Goal: Task Accomplishment & Management: Use online tool/utility

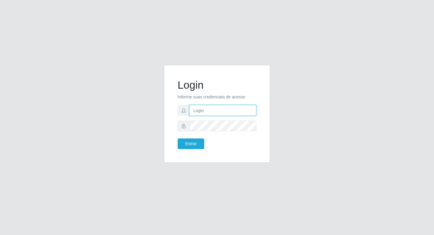
click at [198, 111] on input "text" at bounding box center [222, 110] width 67 height 11
type input "[PERSON_NAME]@b6"
click at [190, 142] on button "Entrar" at bounding box center [191, 143] width 27 height 11
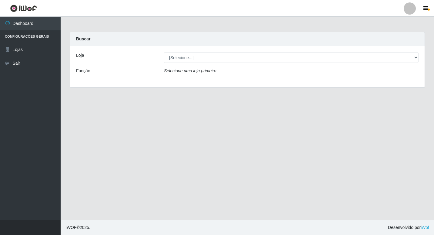
click at [419, 58] on div "[Selecione...] Bemais Supermercados - B6 Colibris" at bounding box center [291, 57] width 264 height 11
click at [420, 59] on div "[Selecione...] Bemais Supermercados - B6 Colibris" at bounding box center [291, 57] width 264 height 11
click at [418, 59] on div "[Selecione...] Bemais Supermercados - B6 Colibris" at bounding box center [291, 57] width 264 height 11
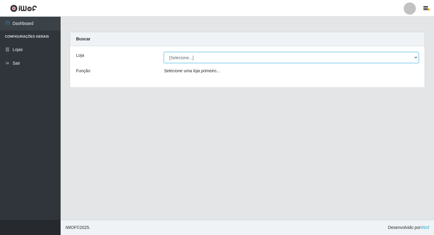
click at [416, 57] on select "[Selecione...] Bemais Supermercados - B6 Colibris" at bounding box center [291, 57] width 255 height 11
click at [164, 52] on select "[Selecione...] Bemais Supermercados - B6 Colibris" at bounding box center [291, 57] width 255 height 11
click at [416, 57] on select "[Selecione...] Bemais Supermercados - B6 Colibris" at bounding box center [291, 57] width 255 height 11
select select "406"
click at [164, 52] on select "[Selecione...] Bemais Supermercados - B6 Colibris" at bounding box center [291, 57] width 255 height 11
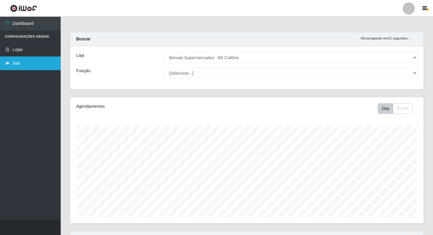
click at [17, 64] on link "Sair" at bounding box center [30, 63] width 61 height 14
